Goal: Communication & Community: Answer question/provide support

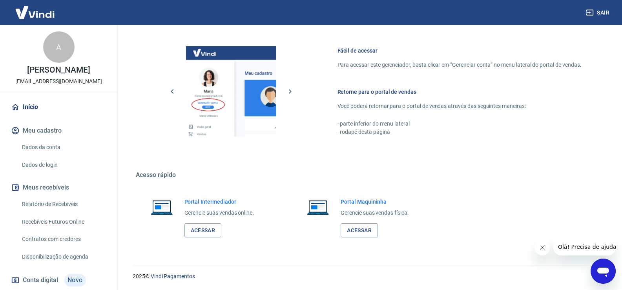
scroll to position [55, 0]
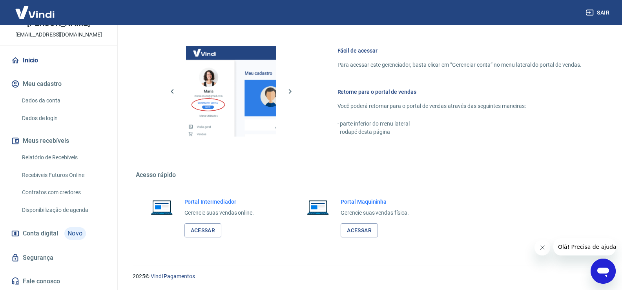
drag, startPoint x: 574, startPoint y: 245, endPoint x: 1091, endPoint y: 456, distance: 558.2
click at [574, 245] on span "Olá! Precisa de ajuda?" at bounding box center [588, 247] width 61 height 6
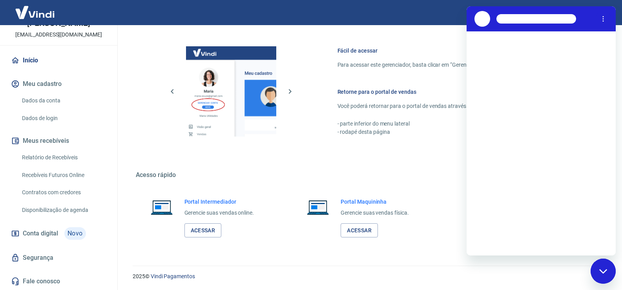
scroll to position [0, 0]
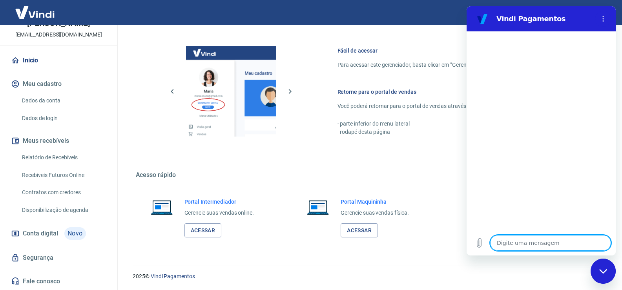
click at [527, 240] on textarea at bounding box center [550, 243] width 121 height 16
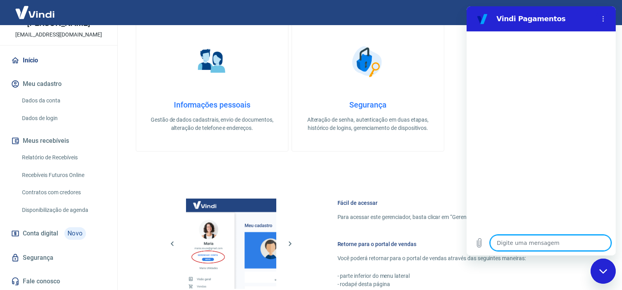
scroll to position [246, 0]
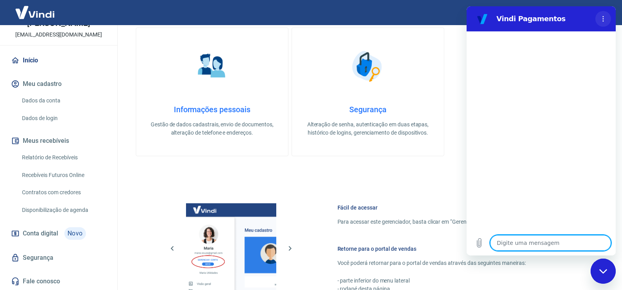
click at [602, 18] on icon "Menu de opções" at bounding box center [603, 19] width 6 height 6
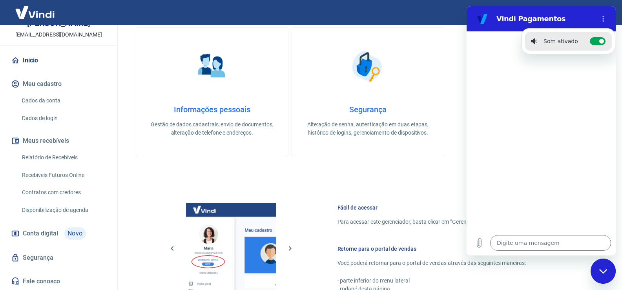
click at [530, 99] on div at bounding box center [541, 130] width 149 height 199
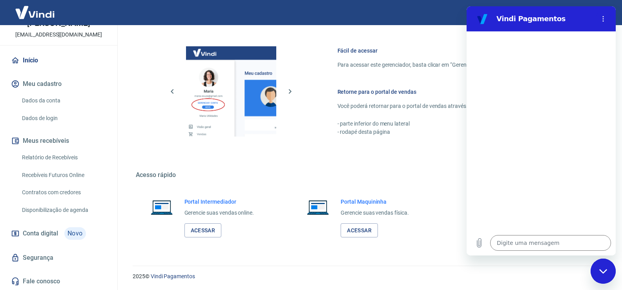
scroll to position [55, 0]
click at [540, 244] on textarea at bounding box center [550, 243] width 121 height 16
type textarea "x"
click at [564, 239] on textarea at bounding box center [550, 243] width 121 height 16
type textarea "B"
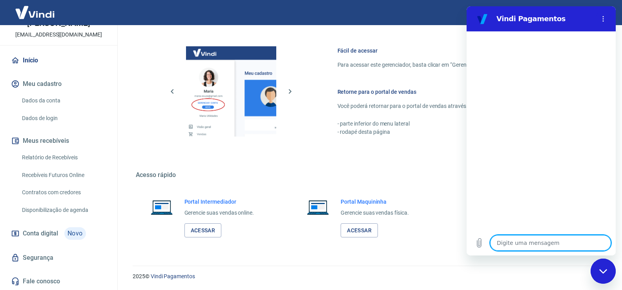
type textarea "x"
type textarea "Bo"
type textarea "x"
type textarea "Bom"
type textarea "x"
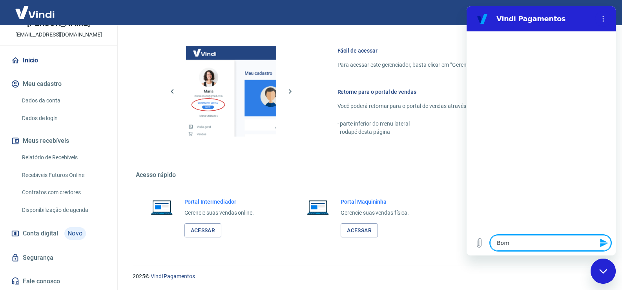
type textarea "Bom"
type textarea "x"
type textarea "Bom d"
type textarea "x"
type textarea "Bom di"
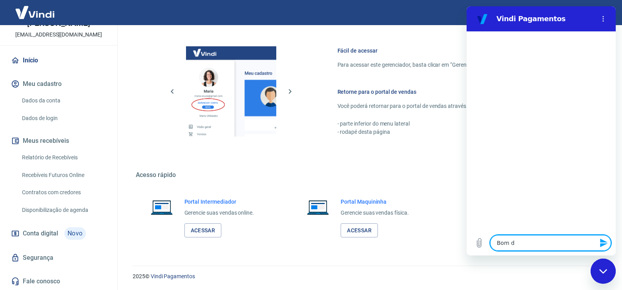
type textarea "x"
type textarea "Bom dia"
type textarea "x"
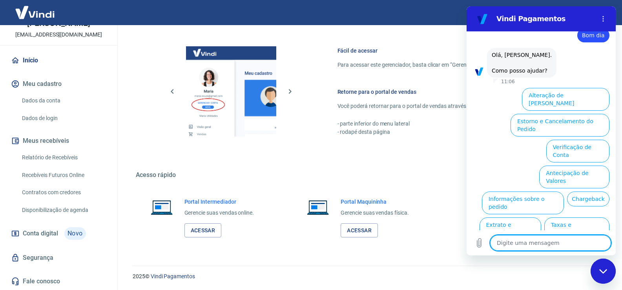
scroll to position [38, 0]
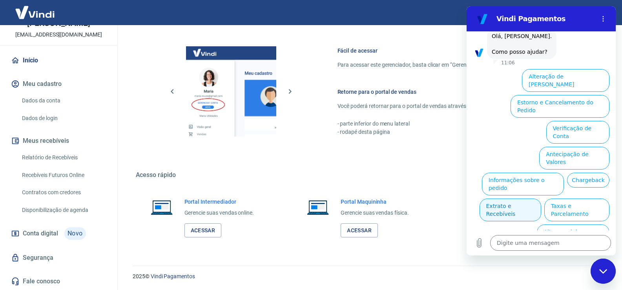
click at [541, 199] on button "Extrato e Recebíveis" at bounding box center [510, 210] width 62 height 23
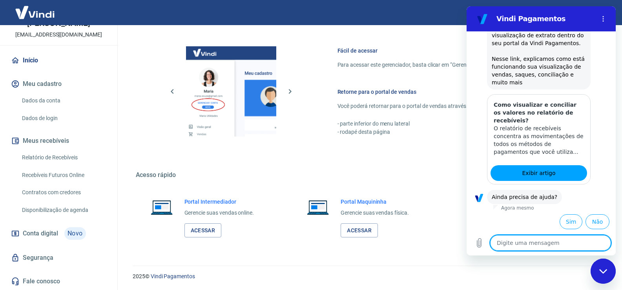
scroll to position [108, 0]
click at [567, 220] on button "Sim" at bounding box center [571, 220] width 23 height 15
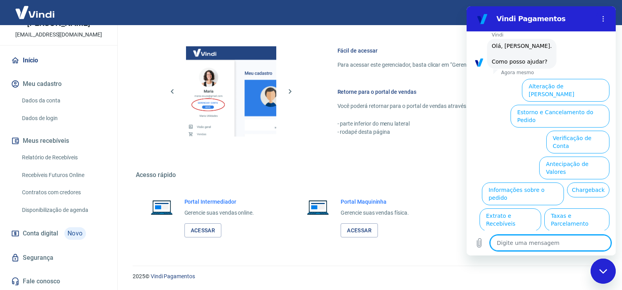
scroll to position [312, 0]
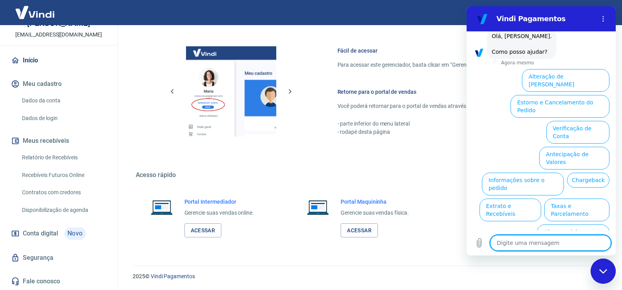
click at [592, 250] on button "Assinaturas e Faturas Tray" at bounding box center [572, 261] width 76 height 23
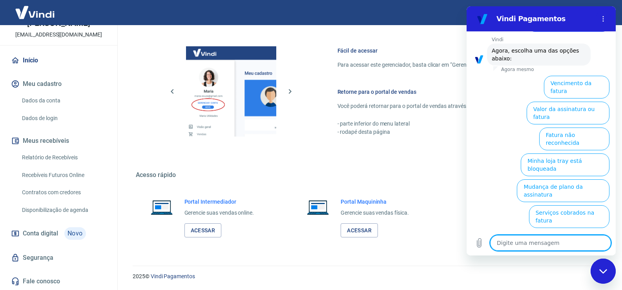
scroll to position [365, 0]
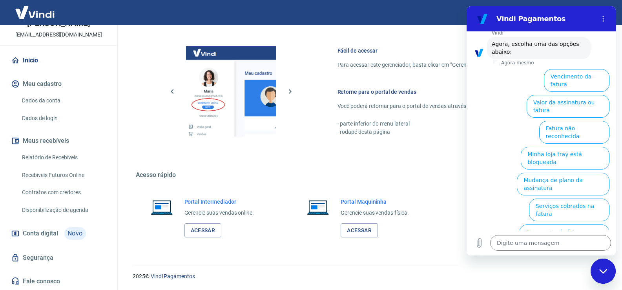
click at [536, 250] on button "Pagamento de Fatura com saldo Vindi" at bounding box center [557, 261] width 106 height 23
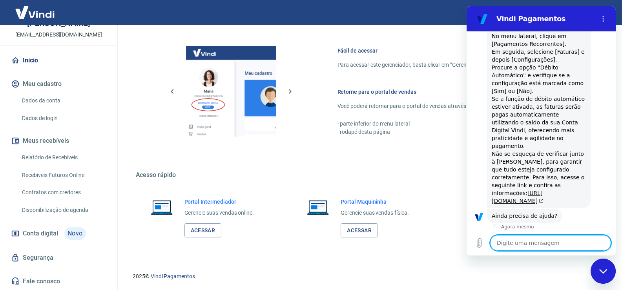
scroll to position [555, 0]
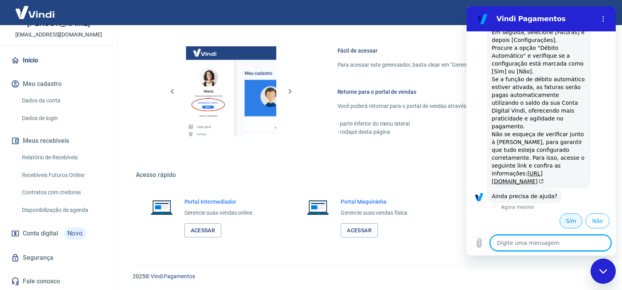
click at [569, 219] on button "Sim" at bounding box center [571, 220] width 23 height 15
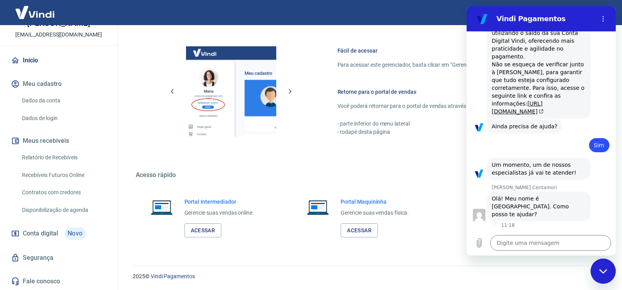
scroll to position [617, 0]
type textarea "x"
click at [518, 241] on textarea at bounding box center [550, 243] width 121 height 16
type textarea "B"
type textarea "x"
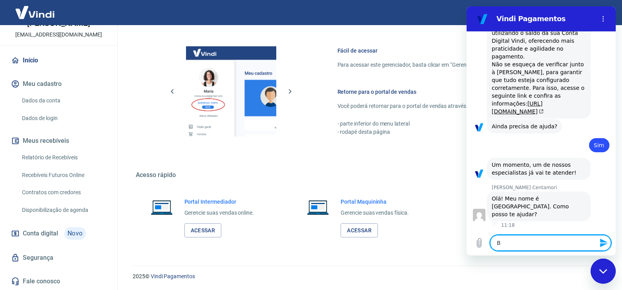
type textarea "Bo"
type textarea "x"
type textarea "Bom"
type textarea "x"
type textarea "Bom"
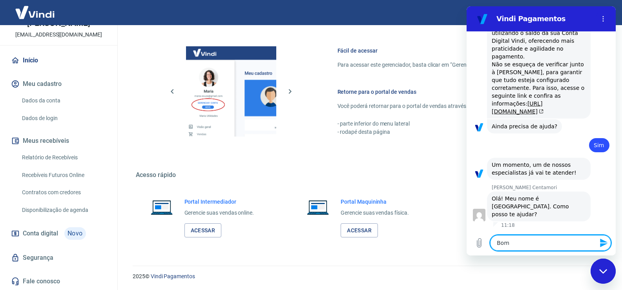
type textarea "x"
type textarea "Bom d"
type textarea "x"
type textarea "Bom di"
type textarea "x"
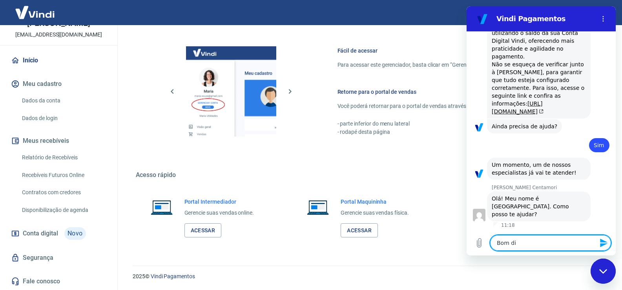
type textarea "Bom dia"
type textarea "x"
type textarea "Bom dia"
type textarea "x"
type textarea "Bom dia M"
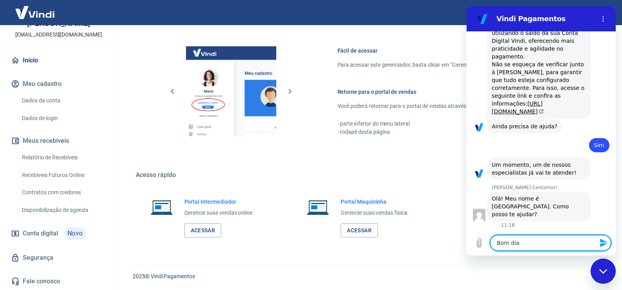
type textarea "x"
type textarea "Bom dia Ma"
type textarea "x"
type textarea "Bom dia Mar"
type textarea "x"
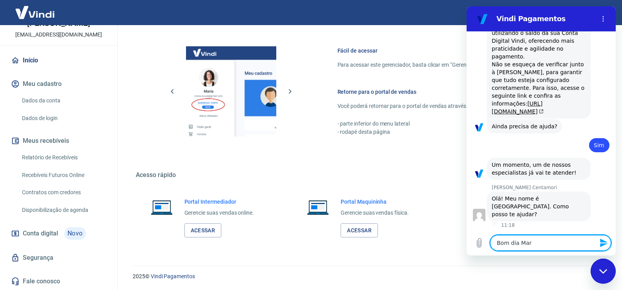
type textarea "Bom dia Mari"
type textarea "x"
type textarea "Bom dia Maria"
type textarea "x"
type textarea "Bom dia Marian"
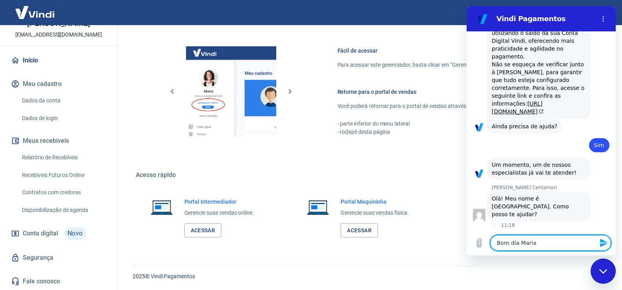
type textarea "x"
type textarea "Bom dia Mariana"
type textarea "x"
type textarea "Bom dia Mariana,"
type textarea "x"
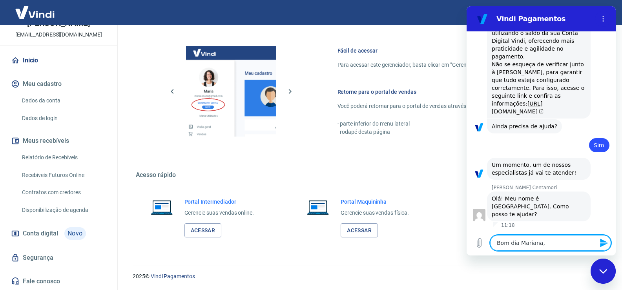
type textarea "Bom dia Mariana,"
type textarea "x"
type textarea "Bom dia Mariana,"
type textarea "x"
type textarea "Bom dia Mariana"
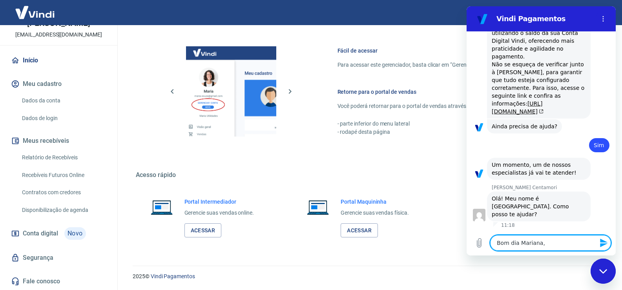
type textarea "x"
type textarea "Bom dia Mariana."
type textarea "x"
type textarea "Bom dia Mariana."
type textarea "x"
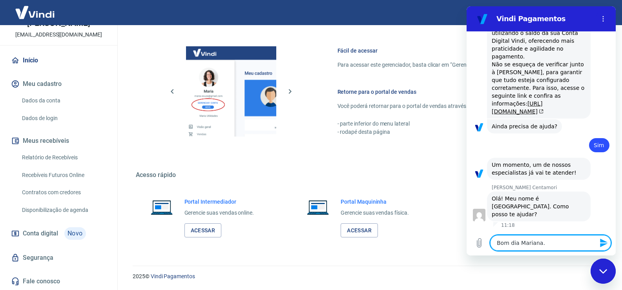
type textarea "Bom dia Mariana. R"
type textarea "x"
type textarea "Bom dia Mariana. Re"
type textarea "x"
type textarea "Bom dia Mariana. Rea"
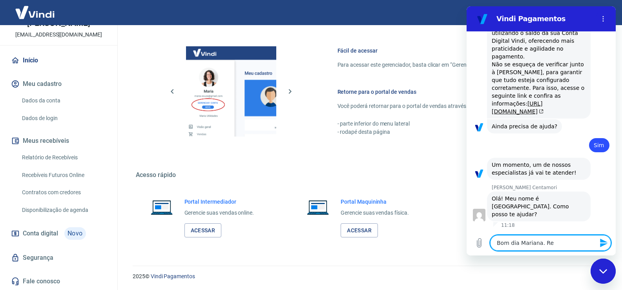
type textarea "x"
type textarea "Bom dia Mariana. Real"
type textarea "x"
type textarea "Bom dia Mariana. Reali"
type textarea "x"
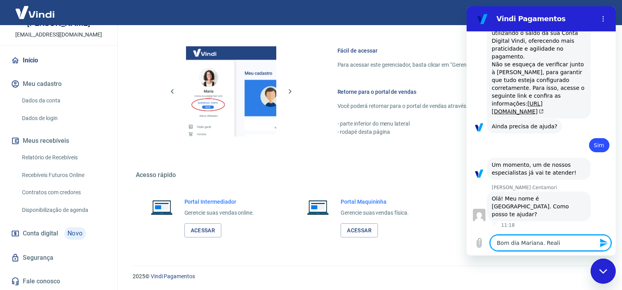
type textarea "Bom dia Mariana. Realiz"
type textarea "x"
type textarea "Bom dia Mariana. Realiza"
type textarea "x"
type textarea "Bom dia Mariana. Realizam"
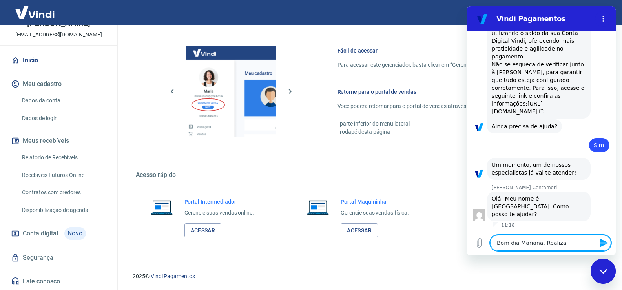
type textarea "x"
type textarea "Bom dia Mariana. Realizamo"
type textarea "x"
type textarea "Bom dia Mariana. Realizamos"
type textarea "x"
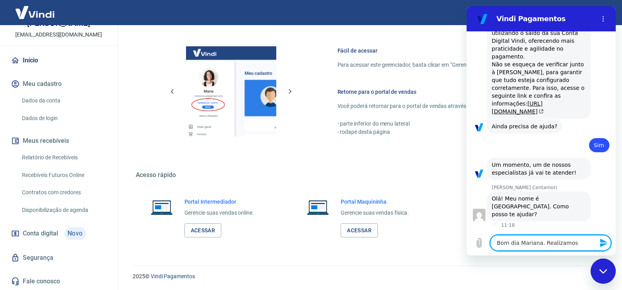
type textarea "Bom dia Mariana. Realizamos"
type textarea "x"
type textarea "Bom dia Mariana. Realizamos u"
type textarea "x"
type textarea "Bom dia Mariana. Realizamos um"
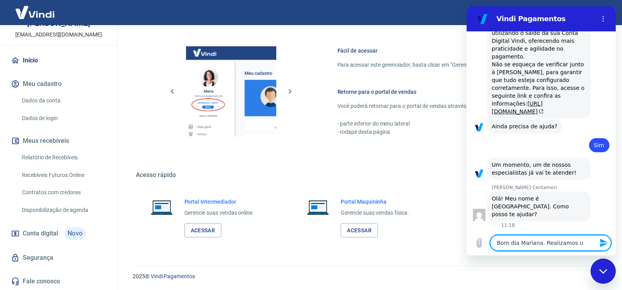
type textarea "x"
type textarea "Bom dia Mariana. Realizamos um"
type textarea "x"
type textarea "Bom dia Mariana. Realizamos um"
type textarea "x"
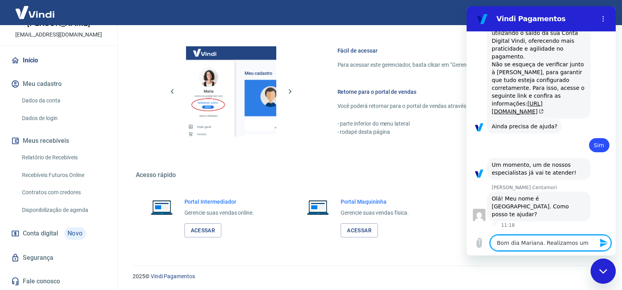
type textarea "Bom dia Mariana. Realizamos um u"
type textarea "x"
type textarea "Bom dia Mariana. Realizamos um um"
type textarea "x"
type textarea "Bom dia Mariana. Realizamos um u"
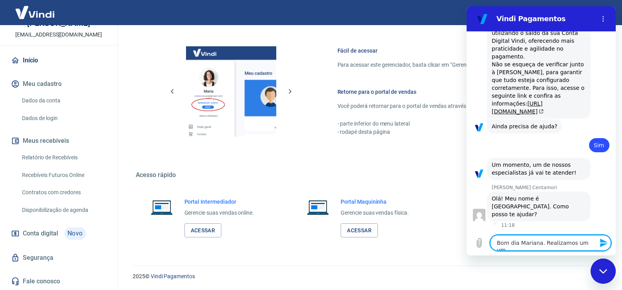
type textarea "x"
type textarea "Bom dia Mariana. Realizamos um"
type textarea "x"
type textarea "Bom dia Mariana. Realizamos um a"
type textarea "x"
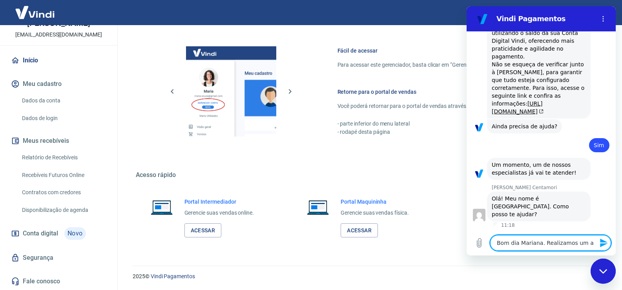
type textarea "Bom dia Mariana. Realizamos um a"
type textarea "x"
type textarea "Bom dia Mariana. Realizamos um a"
type textarea "x"
type textarea "Bom dia Mariana. Realizamos um"
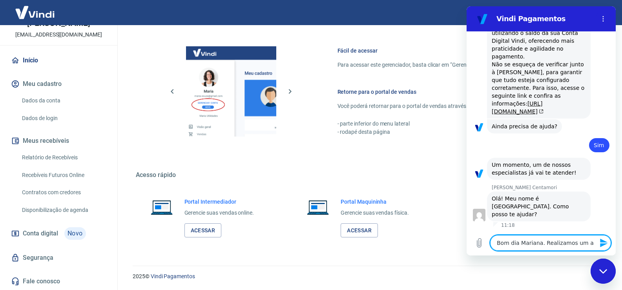
type textarea "x"
type textarea "Bom dia Mariana. Realizamos um"
type textarea "x"
type textarea "Bom dia Mariana. Realizamos u"
type textarea "x"
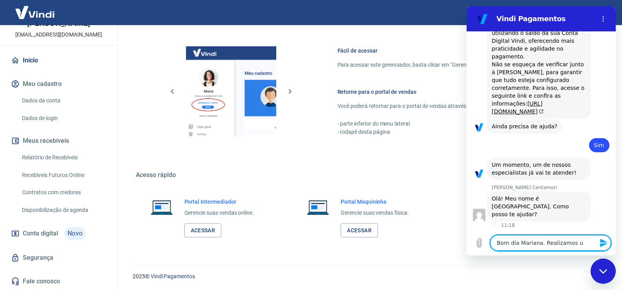
type textarea "Bom dia Mariana. Realizamos um"
type textarea "x"
type textarea "Bom dia Mariana. Realizamos uma"
type textarea "x"
type textarea "Bom dia Mariana. Realizamos uma"
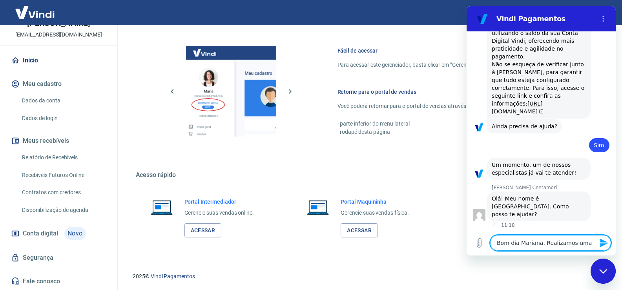
type textarea "x"
type textarea "Bom dia Mariana. Realizamos uma ""
type textarea "x"
type textarea "Bom dia Mariana. Realizamos uma "a"
type textarea "x"
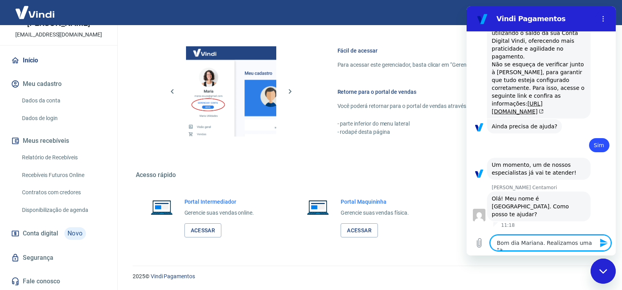
type textarea "Bom dia Mariana. Realizamos uma "ad"
type textarea "x"
type textarea "Bom dia Mariana. Realizamos uma "adi"
type textarea "x"
type textarea "Bom dia Mariana. Realizamos uma "adiç"
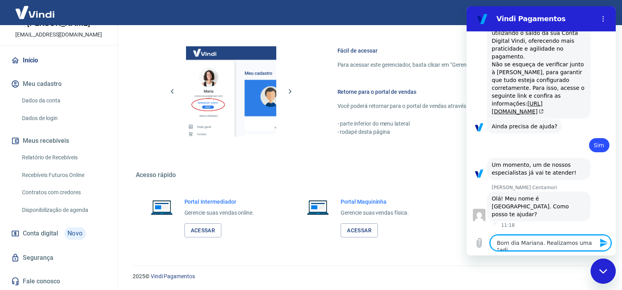
type textarea "x"
type textarea "Bom dia Mariana. Realizamos uma "adiçã"
type textarea "x"
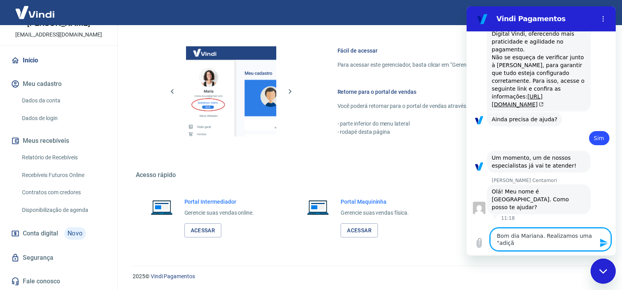
scroll to position [618, 0]
type textarea "Bom dia Mariana. Realizamos uma "adição"
type textarea "x"
type textarea "Bom dia Mariana. Realizamos uma "adição"
type textarea "x"
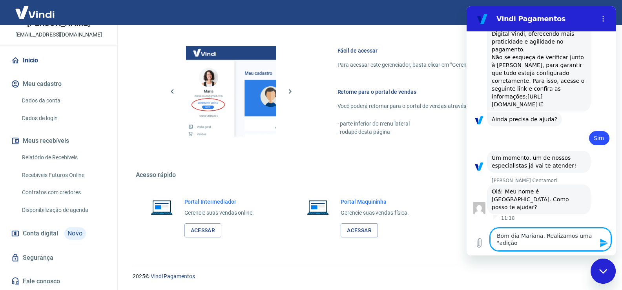
type textarea "Bom dia Mariana. Realizamos uma "adição d"
type textarea "x"
type textarea "Bom dia Mariana. Realizamos uma "adição de"
type textarea "x"
type textarea "Bom dia Mariana. Realizamos uma "adição de"
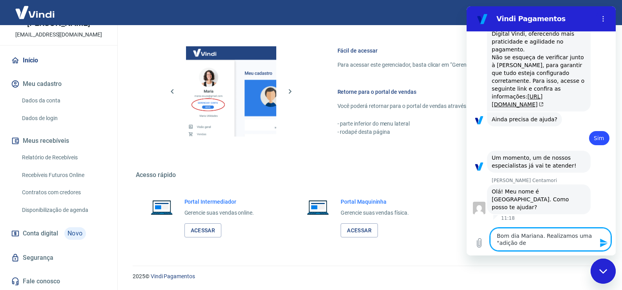
type textarea "x"
type textarea "Bom dia Mariana. Realizamos uma "adição de s"
type textarea "x"
type textarea "Bom dia Mariana. Realizamos uma "adição de sa"
type textarea "x"
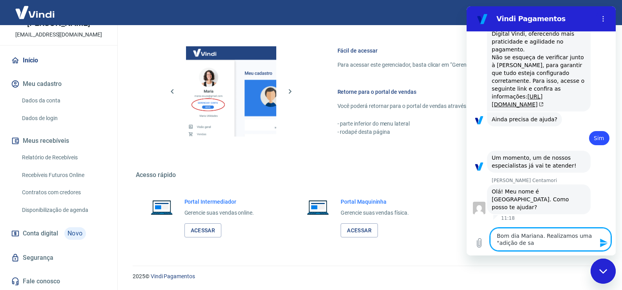
type textarea "Bom dia Mariana. Realizamos uma "adição de sal"
type textarea "x"
type textarea "Bom dia Mariana. Realizamos uma "adição de sald"
type textarea "x"
type textarea "Bom dia Mariana. Realizamos uma "adição de saldo"
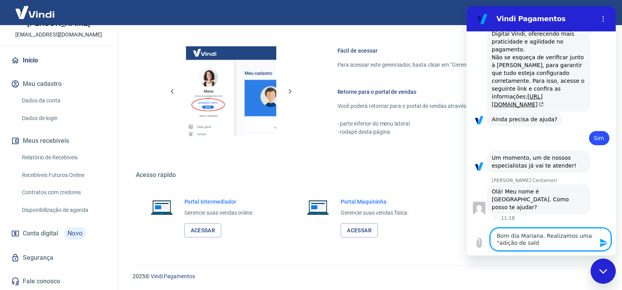
type textarea "x"
type textarea "Bom dia Mariana. Realizamos uma "adição de saldo""
type textarea "x"
type textarea "Bom dia Mariana. Realizamos uma "adição de saldo""
type textarea "x"
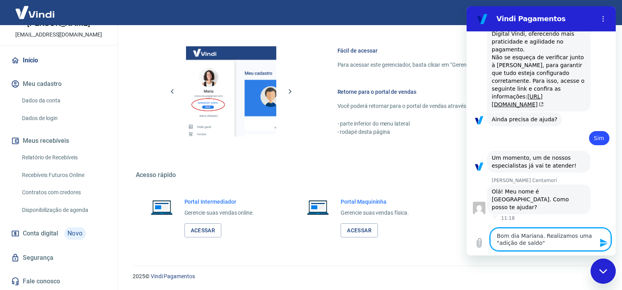
type textarea "Bom dia Mariana. Realizamos uma "adição de saldo" o"
type textarea "x"
type textarea "Bom dia Mariana. Realizamos uma "adição de saldo" on"
type textarea "x"
type textarea "Bom dia Mariana. Realizamos uma "adição de saldo" ont"
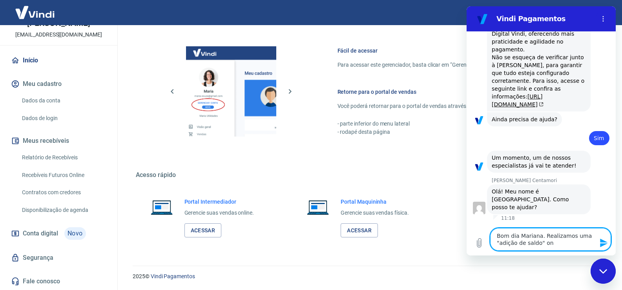
type textarea "x"
type textarea "Bom dia Mariana. Realizamos uma "adição de saldo" onte"
type textarea "x"
type textarea "Bom dia Mariana. Realizamos uma "adição de saldo" ontem"
type textarea "x"
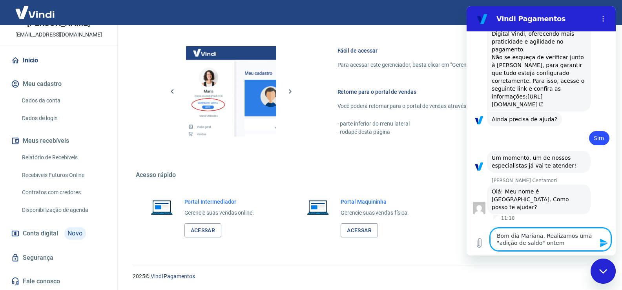
type textarea "Bom dia Mariana. Realizamos uma "adição de saldo" ontem"
type textarea "x"
type textarea "Bom dia Mariana. Realizamos uma "adição de saldo" ontem ("
type textarea "x"
type textarea "Bom dia Mariana. Realizamos uma "adição de saldo" ontem (2"
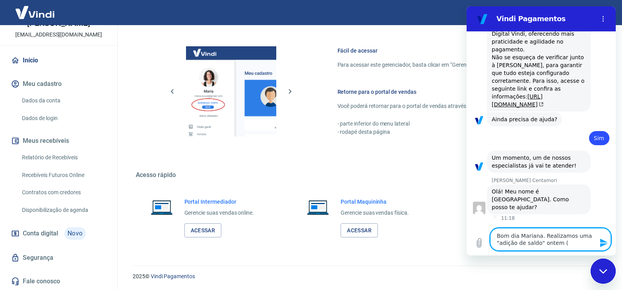
type textarea "x"
type textarea "Bom dia Mariana. Realizamos uma "adição de saldo" ontem (25"
type textarea "x"
type textarea "Bom dia Mariana. Realizamos uma "adição de saldo" ontem (25/"
type textarea "x"
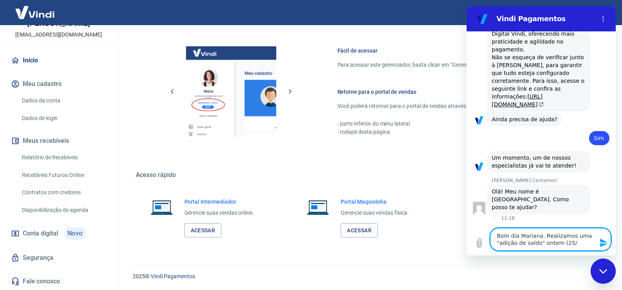
type textarea "Bom dia Mariana. Realizamos uma "adição de saldo" ontem (25/0"
type textarea "x"
type textarea "Bom dia Mariana. Realizamos uma "adição de saldo" ontem (25/08"
type textarea "x"
type textarea "Bom dia Mariana. Realizamos uma "adição de saldo" ontem (25/08)"
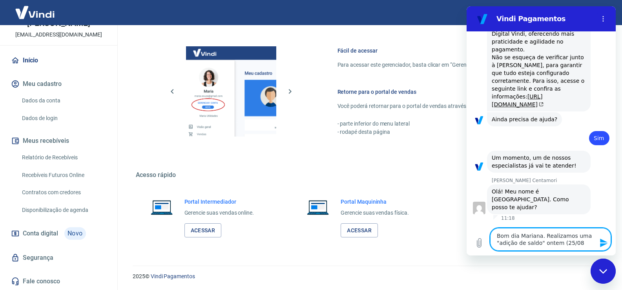
type textarea "x"
type textarea "Bom dia Mariana. Realizamos uma "adição de saldo" ontem (25/08)"
type textarea "x"
type textarea "Bom dia Mariana. Realizamos uma "adição de saldo" ontem (25/08) n"
type textarea "x"
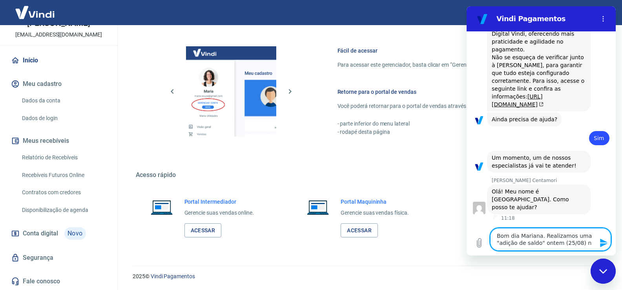
type textarea "Bom dia Mariana. Realizamos uma "adição de saldo" ontem (25/08) na"
type textarea "x"
type textarea "Bom dia Mariana. Realizamos uma "adição de saldo" ontem (25/08) na"
type textarea "x"
type textarea "Bom dia Mariana. Realizamos uma "adição de saldo" ontem (25/08) na c"
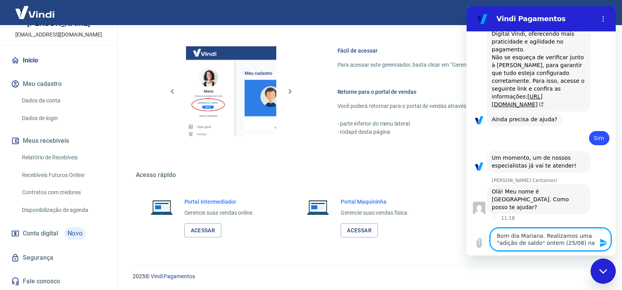
type textarea "x"
type textarea "Bom dia Mariana. Realizamos uma "adição de saldo" ontem (25/08) na co"
type textarea "x"
type textarea "Bom dia Mariana. Realizamos uma "adição de saldo" ontem (25/08) na con"
type textarea "x"
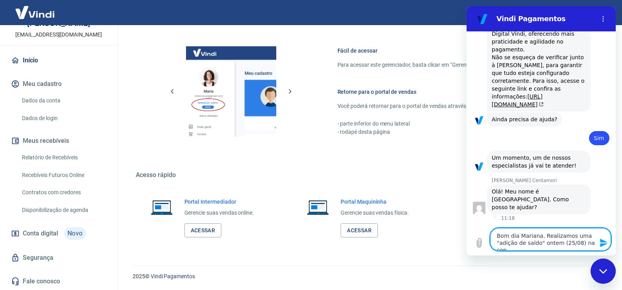
type textarea "Bom dia Mariana. Realizamos uma "adição de saldo" ontem (25/08) na cont"
type textarea "x"
type textarea "Bom dia Mariana. Realizamos uma "adição de saldo" ontem (25/08) na conta"
type textarea "x"
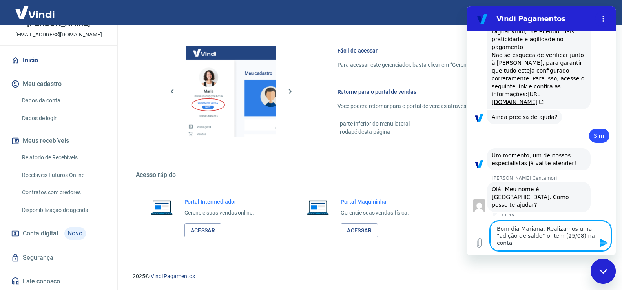
type textarea "Bom dia Mariana. Realizamos uma "adição de saldo" ontem (25/08) na conta"
type textarea "x"
type textarea "Bom dia Mariana. Realizamos uma "adição de saldo" ontem (25/08) na conta v"
type textarea "x"
type textarea "Bom dia Mariana. Realizamos uma "adição de saldo" ontem (25/08) na conta vi"
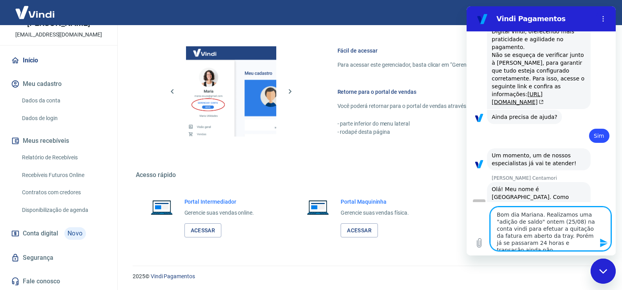
scroll to position [3, 0]
click at [586, 212] on textarea "Bom dia Mariana. Realizamos uma "adição de saldo" ontem (25/08) na conta vindi …" at bounding box center [550, 229] width 121 height 44
click at [539, 217] on textarea "Bom dia Mariana. Realizamos uma "adição de saldo" ontem (25/08) na conta vindi …" at bounding box center [550, 229] width 121 height 44
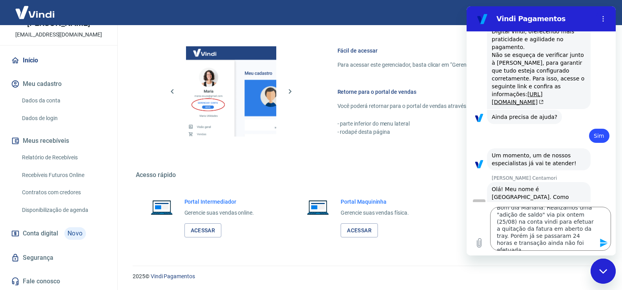
click at [606, 244] on icon "Enviar mensagem" at bounding box center [603, 243] width 7 height 9
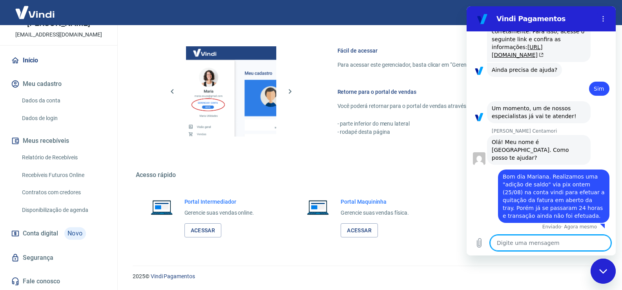
scroll to position [675, 0]
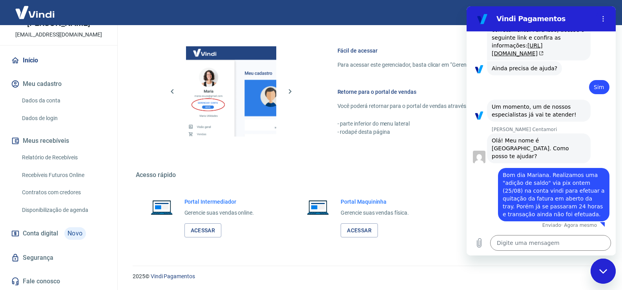
click at [346, 171] on h5 "Acesso rápido" at bounding box center [368, 175] width 465 height 8
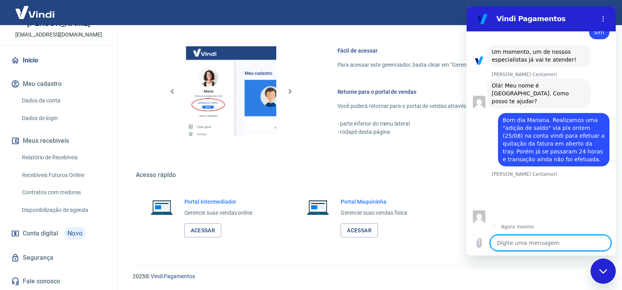
scroll to position [731, 0]
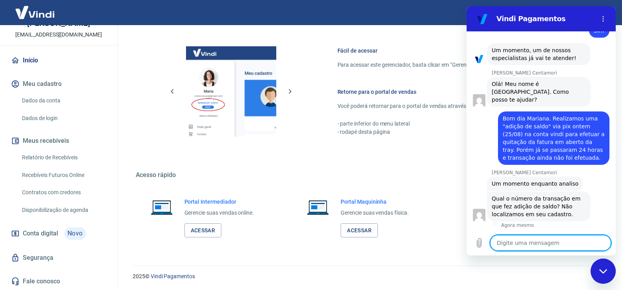
paste textarea "TRANSAÇÃO 224412364 [DATE] 10:12"
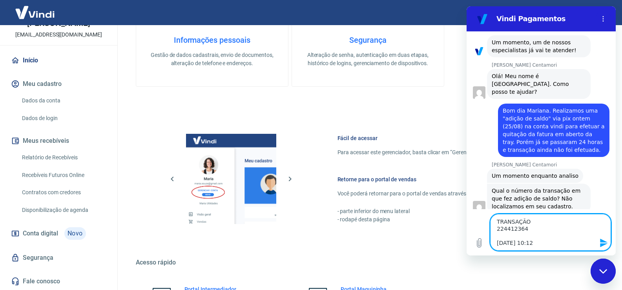
scroll to position [285, 0]
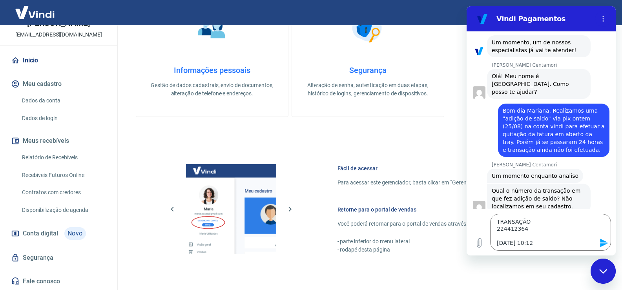
click at [601, 242] on icon "Enviar mensagem" at bounding box center [603, 243] width 7 height 9
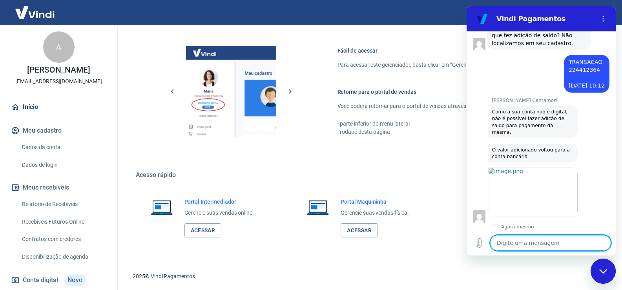
scroll to position [896, 0]
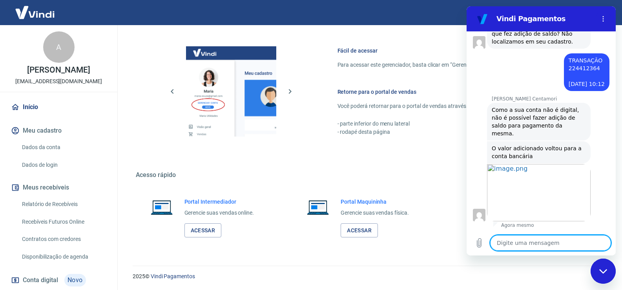
click at [526, 244] on textarea at bounding box center [550, 243] width 121 height 16
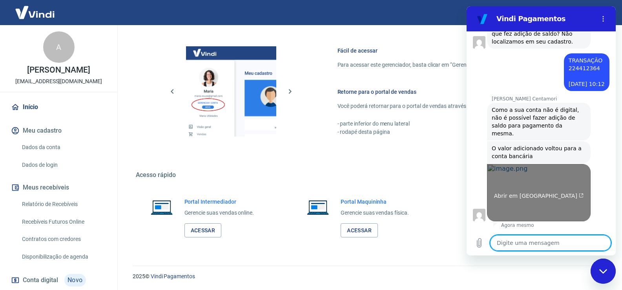
click at [528, 200] on link "Abrir em [GEOGRAPHIC_DATA]" at bounding box center [539, 192] width 104 height 57
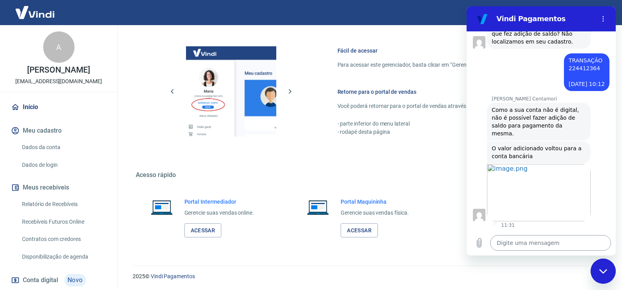
click at [545, 239] on textarea at bounding box center [550, 243] width 121 height 16
click at [530, 242] on textarea at bounding box center [550, 243] width 121 height 16
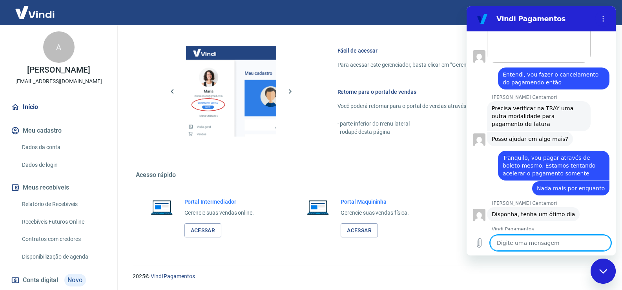
scroll to position [1099, 0]
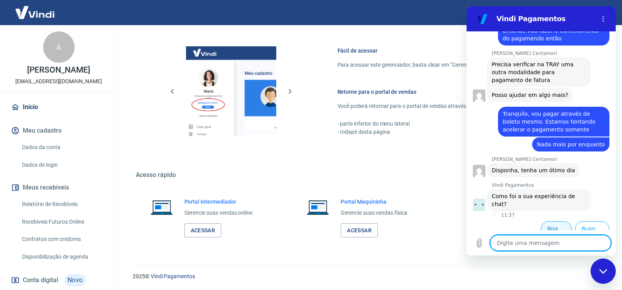
click at [550, 223] on button "Boa 👍" at bounding box center [556, 232] width 31 height 23
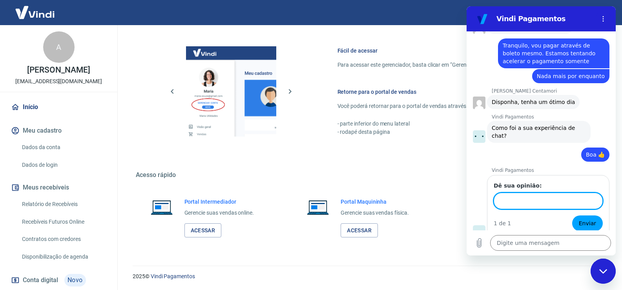
scroll to position [1166, 0]
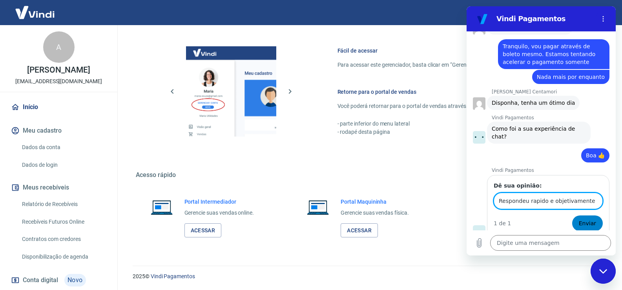
click at [579, 219] on span "Enviar" at bounding box center [587, 223] width 17 height 9
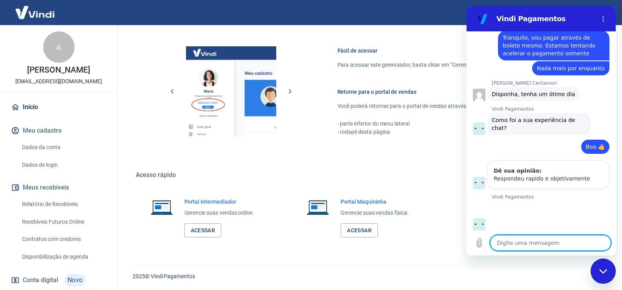
scroll to position [1176, 0]
